Goal: Find specific page/section: Locate a particular part of the current website

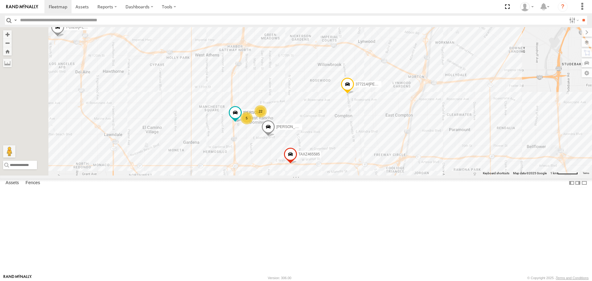
drag, startPoint x: 331, startPoint y: 90, endPoint x: 404, endPoint y: 230, distance: 157.6
click at [404, 175] on div "CARLOS TAXZ467188 JUSTIN/T-1628 834274/JOY 884493/RUDYS T-1620/JONI KENNY T-161…" at bounding box center [296, 101] width 592 height 148
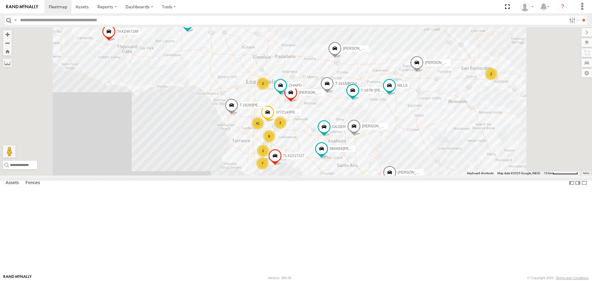
click at [310, 105] on div "CARLOS TAXZ467188 JUSTIN/T-1628 834274/JOY 884493/RUDYS T-1620/JONI KENNY T-161…" at bounding box center [296, 101] width 592 height 148
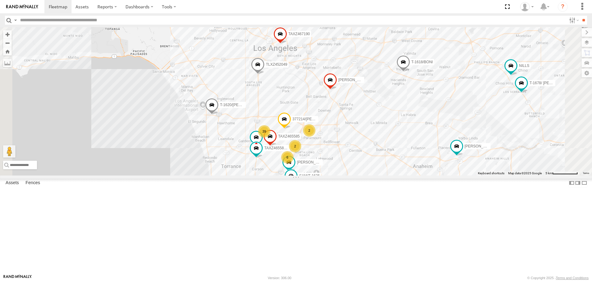
drag, startPoint x: 420, startPoint y: 227, endPoint x: 435, endPoint y: 184, distance: 46.1
click at [435, 175] on div "[PERSON_NAME] TAXZ467188 884493/[PERSON_NAME]/T-1628 [PERSON_NAME] 834274/[PERS…" at bounding box center [296, 101] width 592 height 148
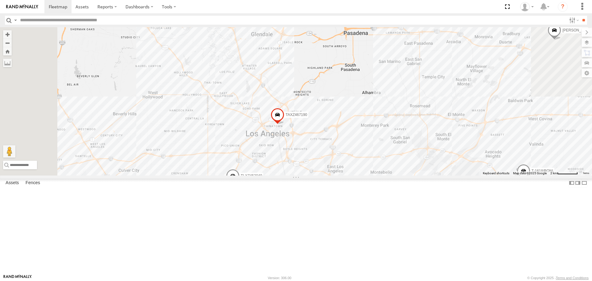
drag, startPoint x: 333, startPoint y: 87, endPoint x: 359, endPoint y: 250, distance: 165.2
click at [360, 175] on div "[PERSON_NAME] TAXZ467188 884493/[PERSON_NAME]/T-1628 [PERSON_NAME] 834274/[PERS…" at bounding box center [296, 101] width 592 height 148
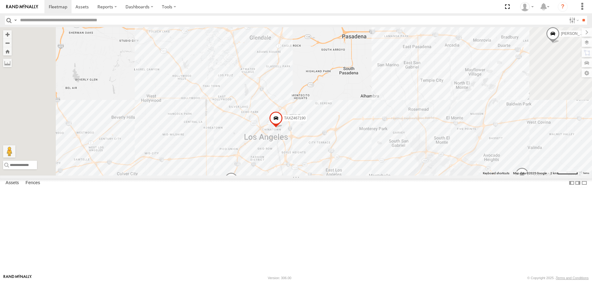
click at [143, 23] on input "text" at bounding box center [292, 20] width 549 height 9
type input "****"
click at [580, 16] on input "**" at bounding box center [583, 20] width 7 height 9
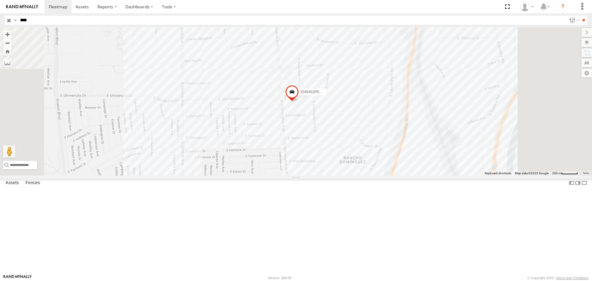
click at [380, 155] on div "254845/[PERSON_NAME]" at bounding box center [296, 101] width 592 height 148
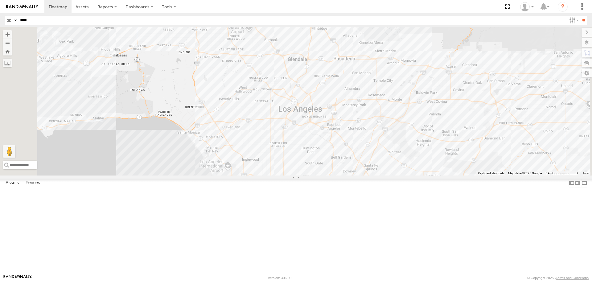
drag, startPoint x: 352, startPoint y: 90, endPoint x: 351, endPoint y: 201, distance: 110.5
click at [351, 175] on div "254845/[PERSON_NAME]" at bounding box center [296, 101] width 592 height 148
click at [8, 20] on input "button" at bounding box center [9, 20] width 8 height 9
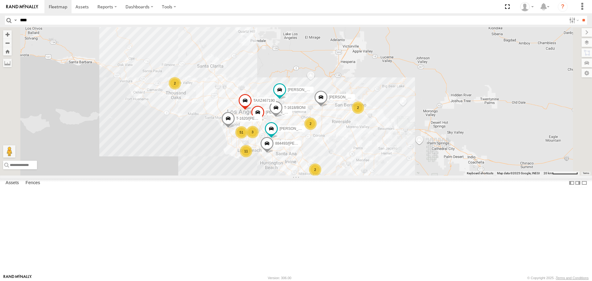
drag, startPoint x: 344, startPoint y: 142, endPoint x: 366, endPoint y: 105, distance: 42.3
click at [366, 105] on div "[PERSON_NAME]/T-1628 834274/JOY TAXZ467190 2 51 11 [PERSON_NAME]/T-1623 884493/…" at bounding box center [296, 101] width 592 height 148
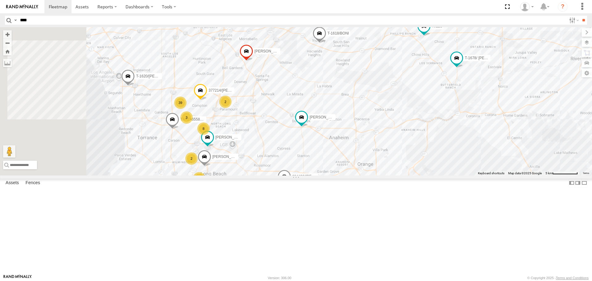
drag, startPoint x: 301, startPoint y: 196, endPoint x: 364, endPoint y: 133, distance: 88.6
click at [364, 133] on div "[PERSON_NAME]/T-1628 834274/JOY TAXZ467190 [PERSON_NAME]/T-1623 884493/[PERSON_…" at bounding box center [296, 101] width 592 height 148
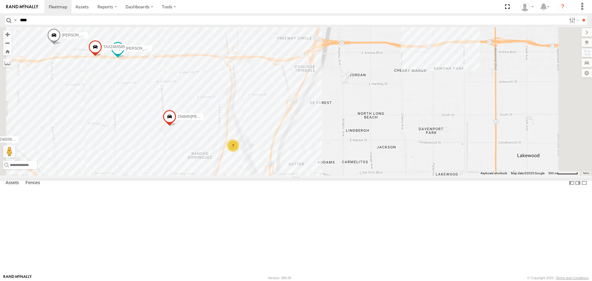
click at [239, 152] on div "7" at bounding box center [233, 145] width 12 height 12
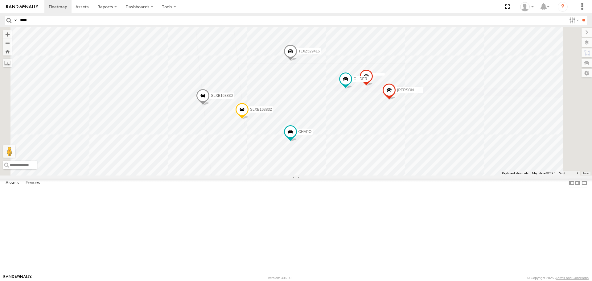
click at [62, 18] on input "****" at bounding box center [292, 20] width 549 height 9
type input "****"
click at [580, 16] on input "**" at bounding box center [583, 20] width 7 height 9
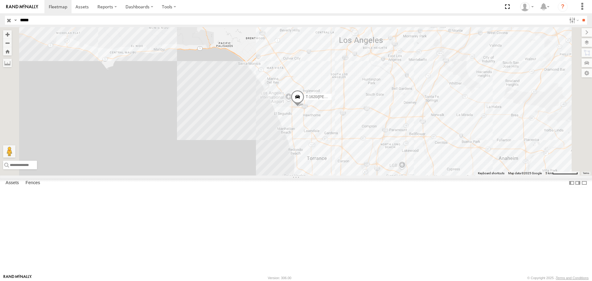
click at [391, 175] on div "T-1620/[PERSON_NAME]" at bounding box center [296, 101] width 592 height 148
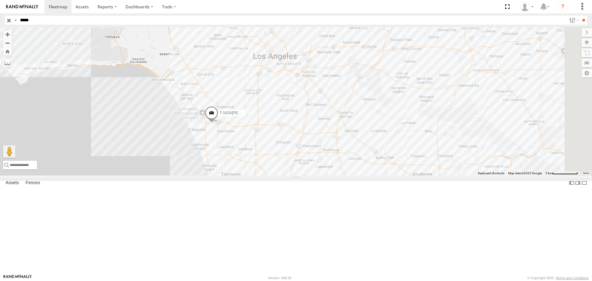
drag, startPoint x: 498, startPoint y: 182, endPoint x: 401, endPoint y: 200, distance: 97.8
click at [408, 175] on div "T-1620/[PERSON_NAME]" at bounding box center [296, 101] width 592 height 148
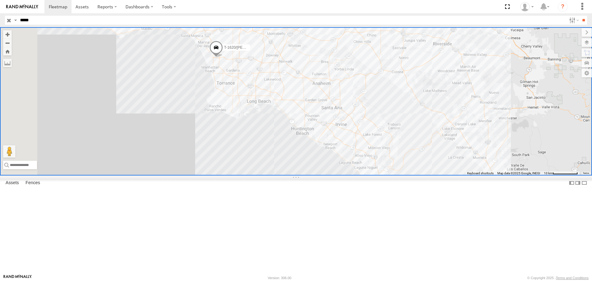
click at [8, 21] on input "button" at bounding box center [9, 20] width 8 height 9
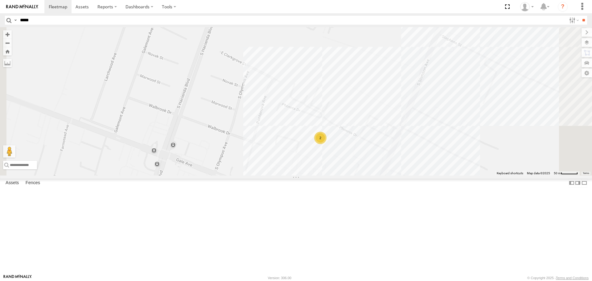
click at [327, 144] on div "2" at bounding box center [320, 138] width 12 height 12
